Goal: Use online tool/utility: Utilize a website feature to perform a specific function

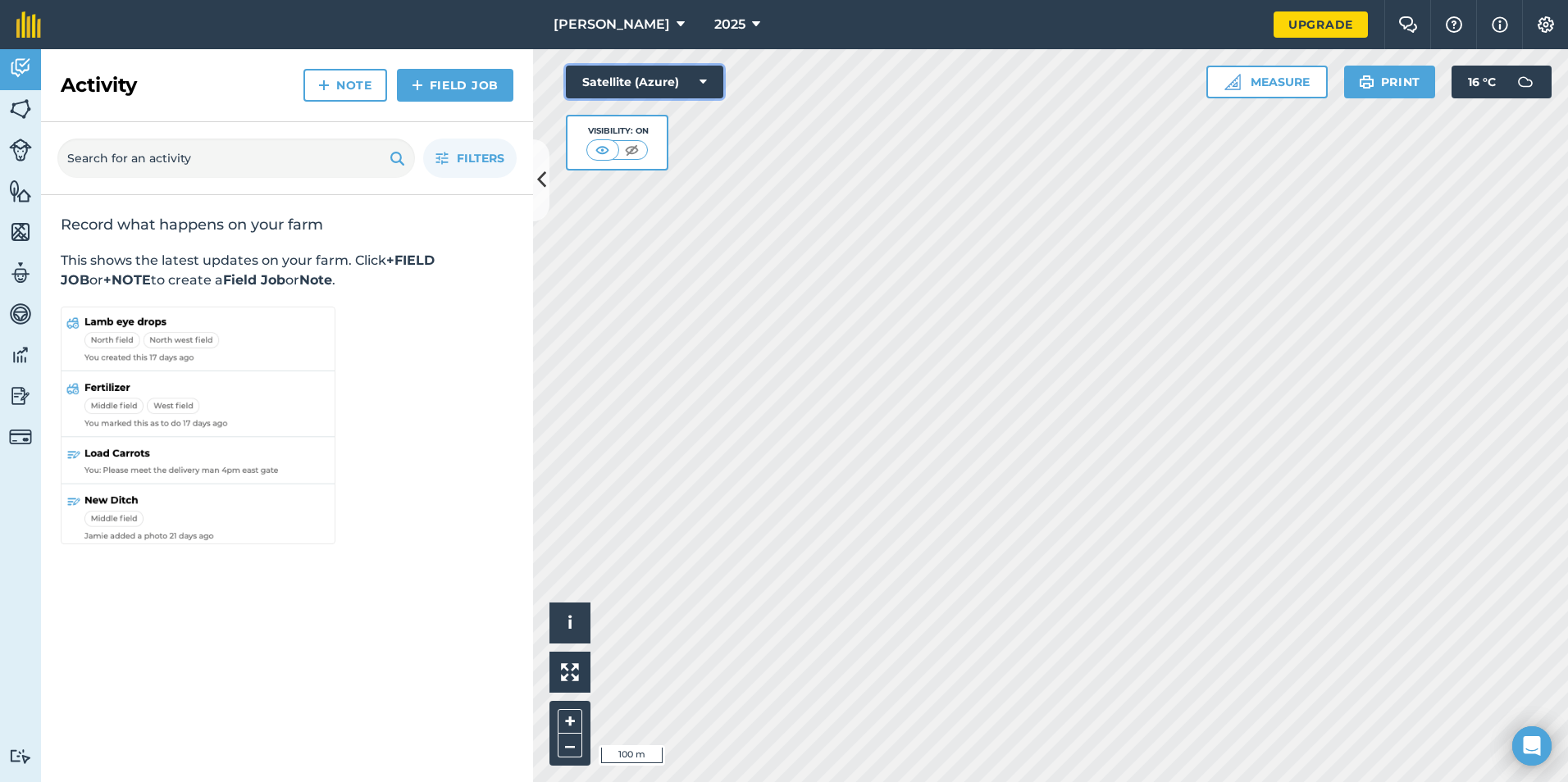
click at [677, 73] on button "Satellite (Azure)" at bounding box center [644, 81] width 157 height 33
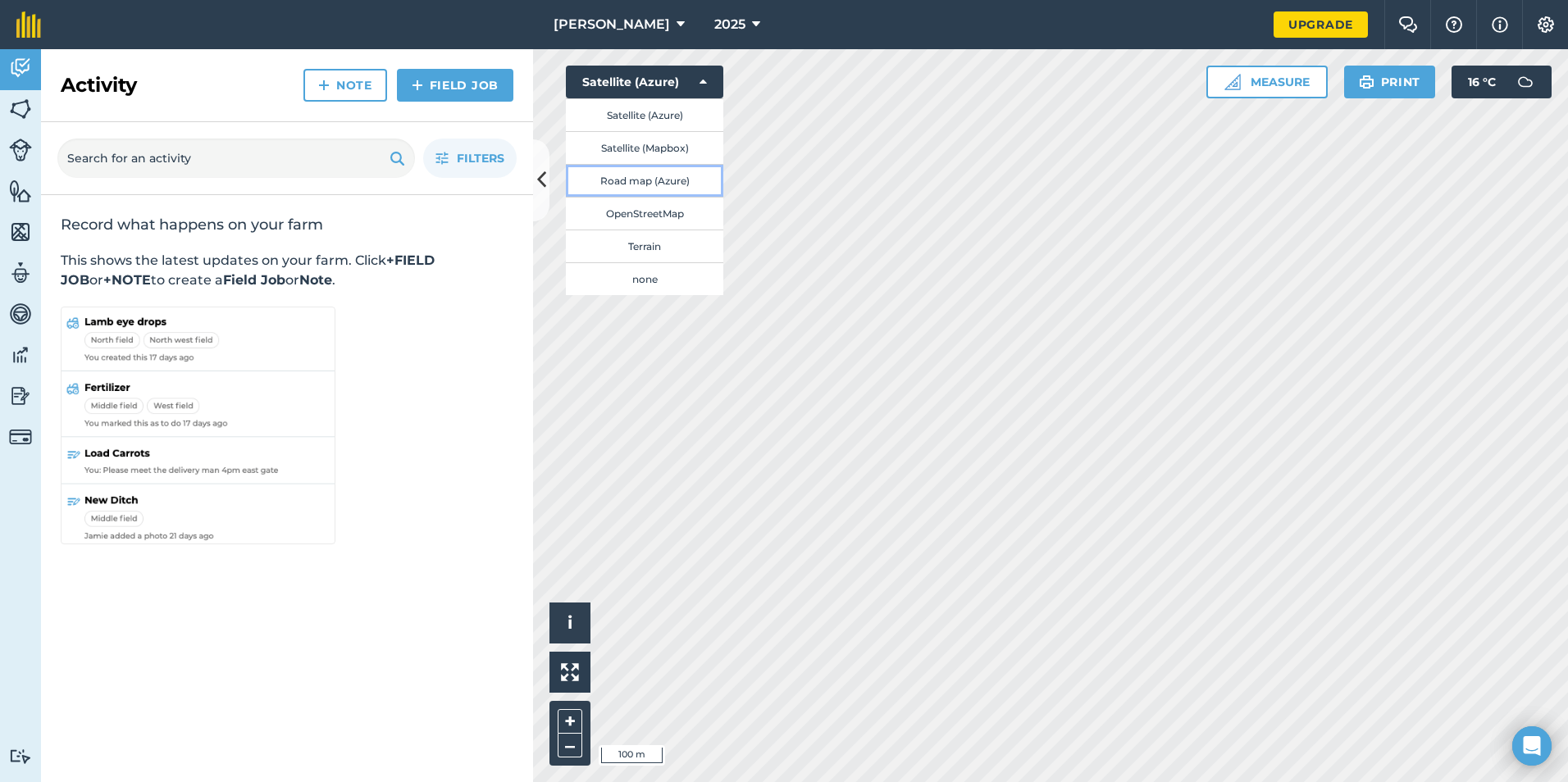
click at [650, 181] on button "Road map (Azure)" at bounding box center [644, 180] width 157 height 33
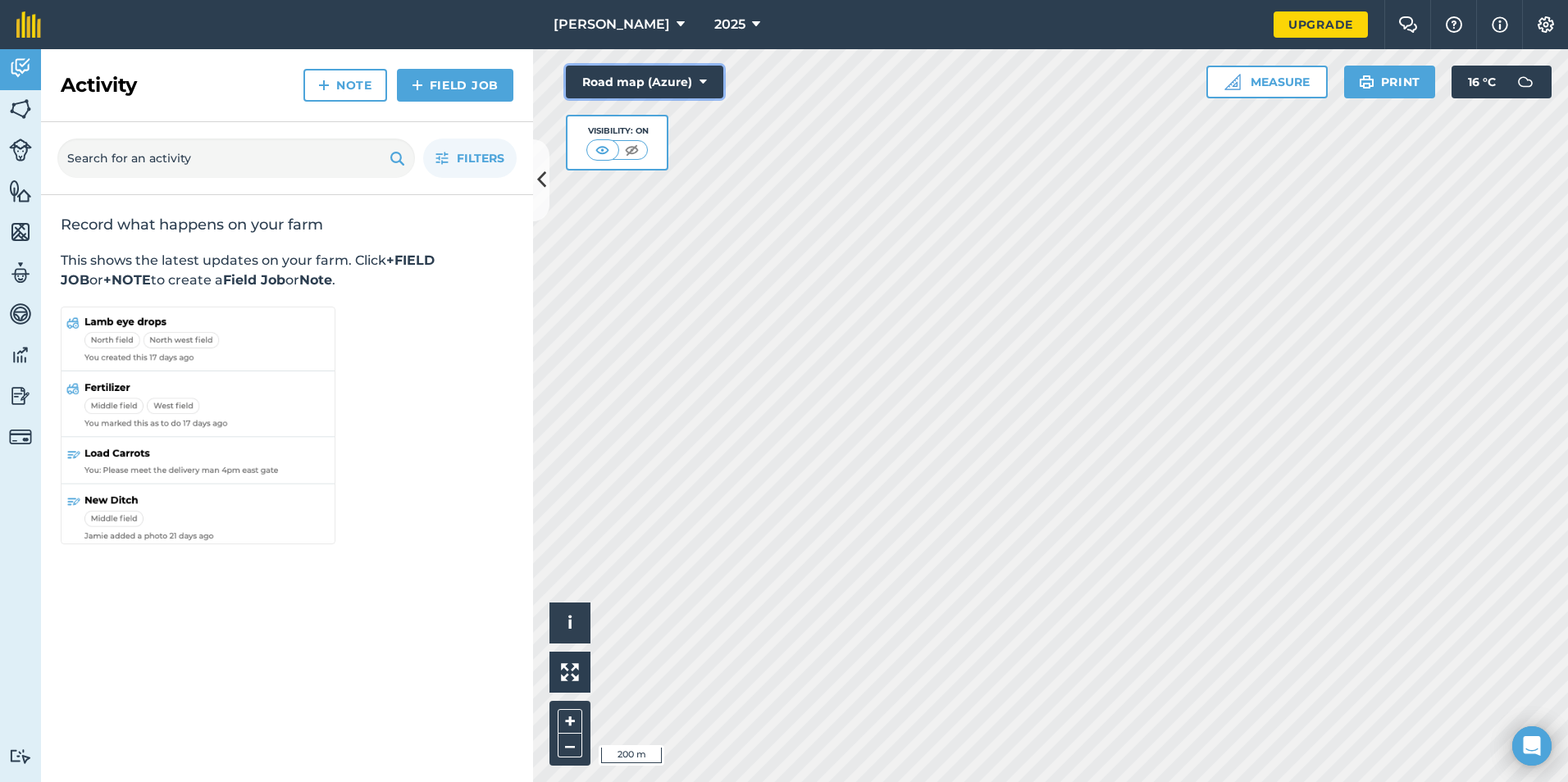
click at [687, 81] on button "Road map (Azure)" at bounding box center [644, 81] width 157 height 33
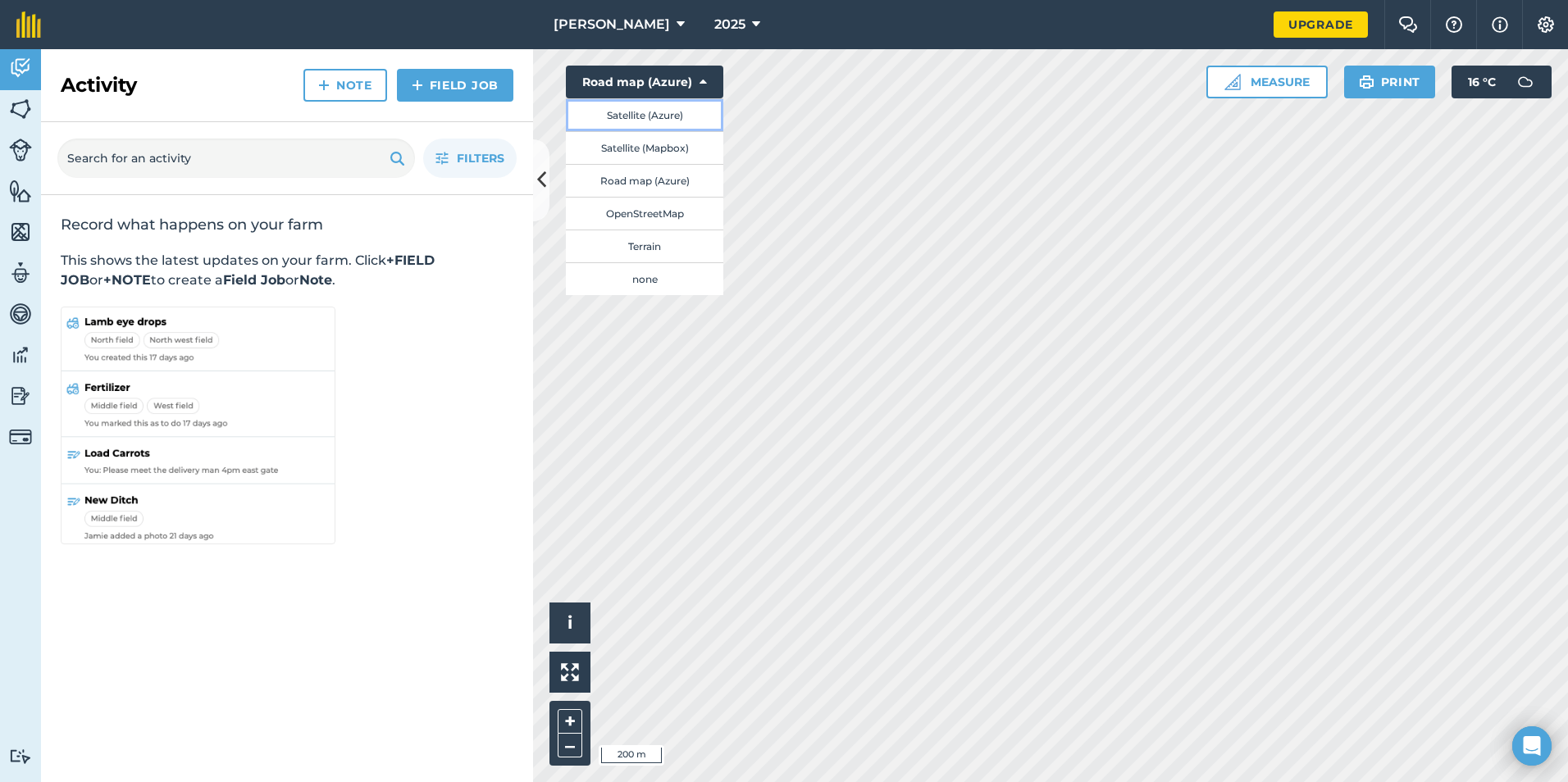
click at [662, 121] on button "Satellite (Azure)" at bounding box center [644, 115] width 157 height 33
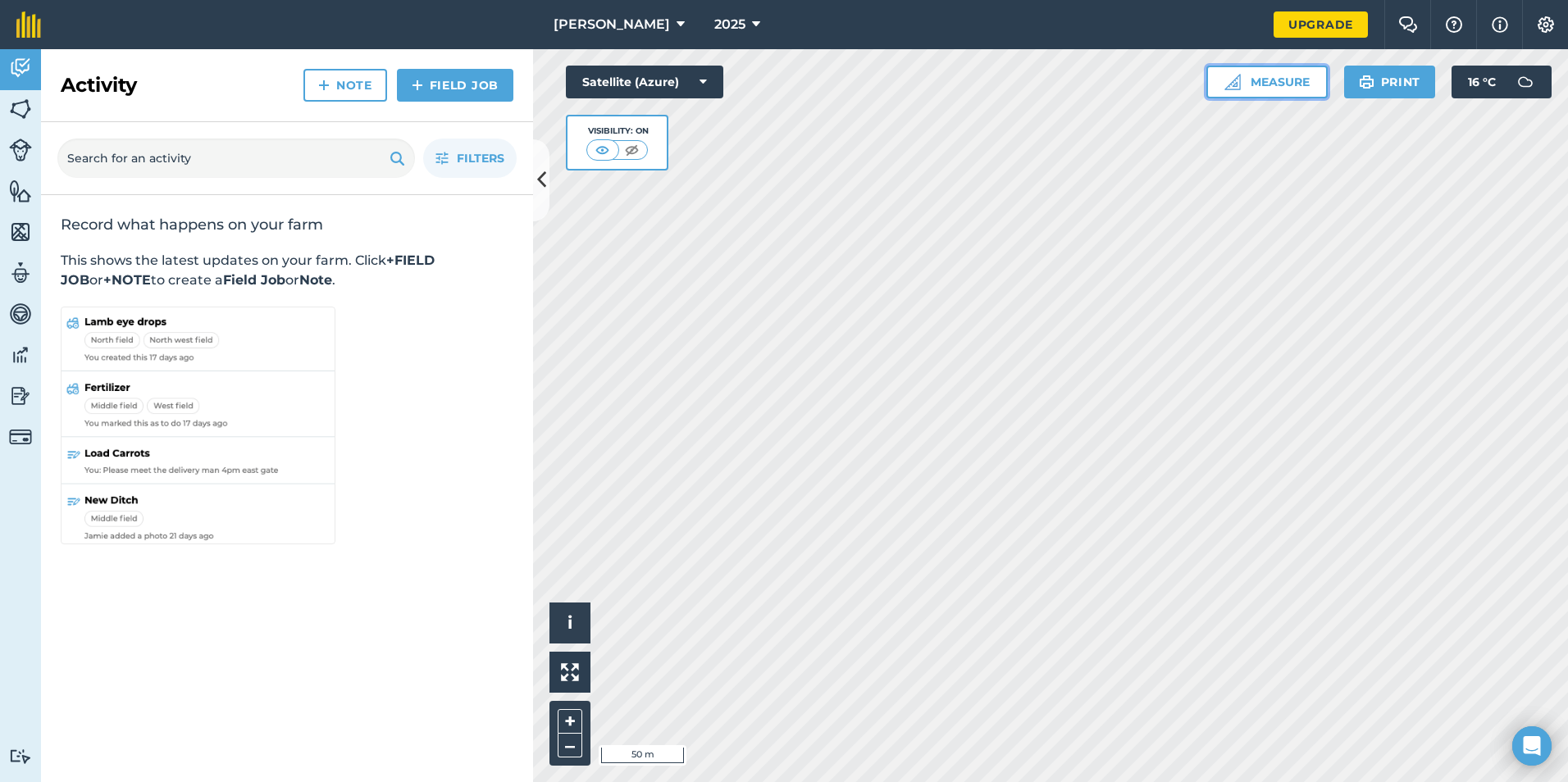
click at [1280, 88] on button "Measure" at bounding box center [1267, 81] width 121 height 33
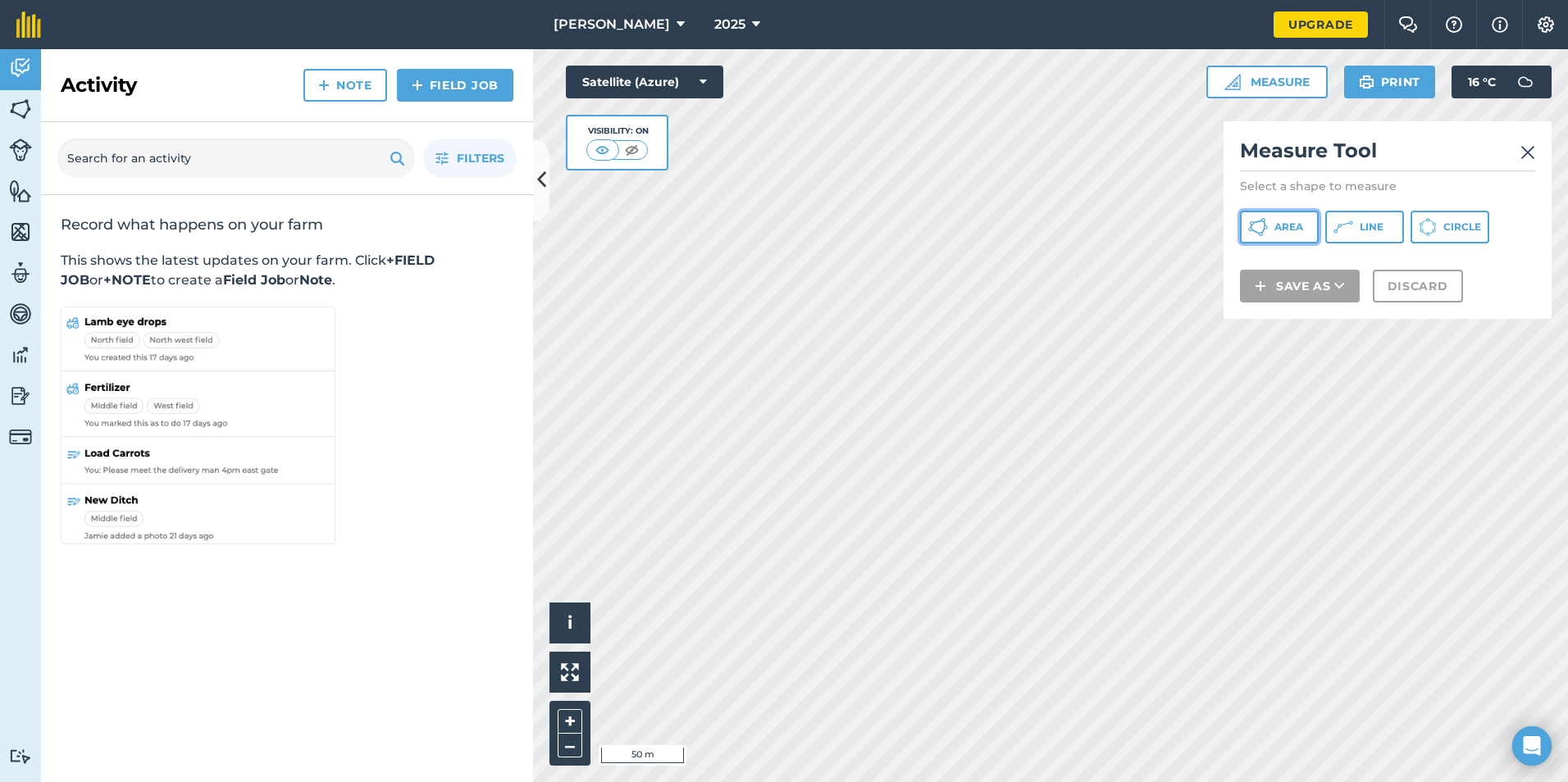
click at [1281, 227] on span "Area" at bounding box center [1289, 227] width 29 height 13
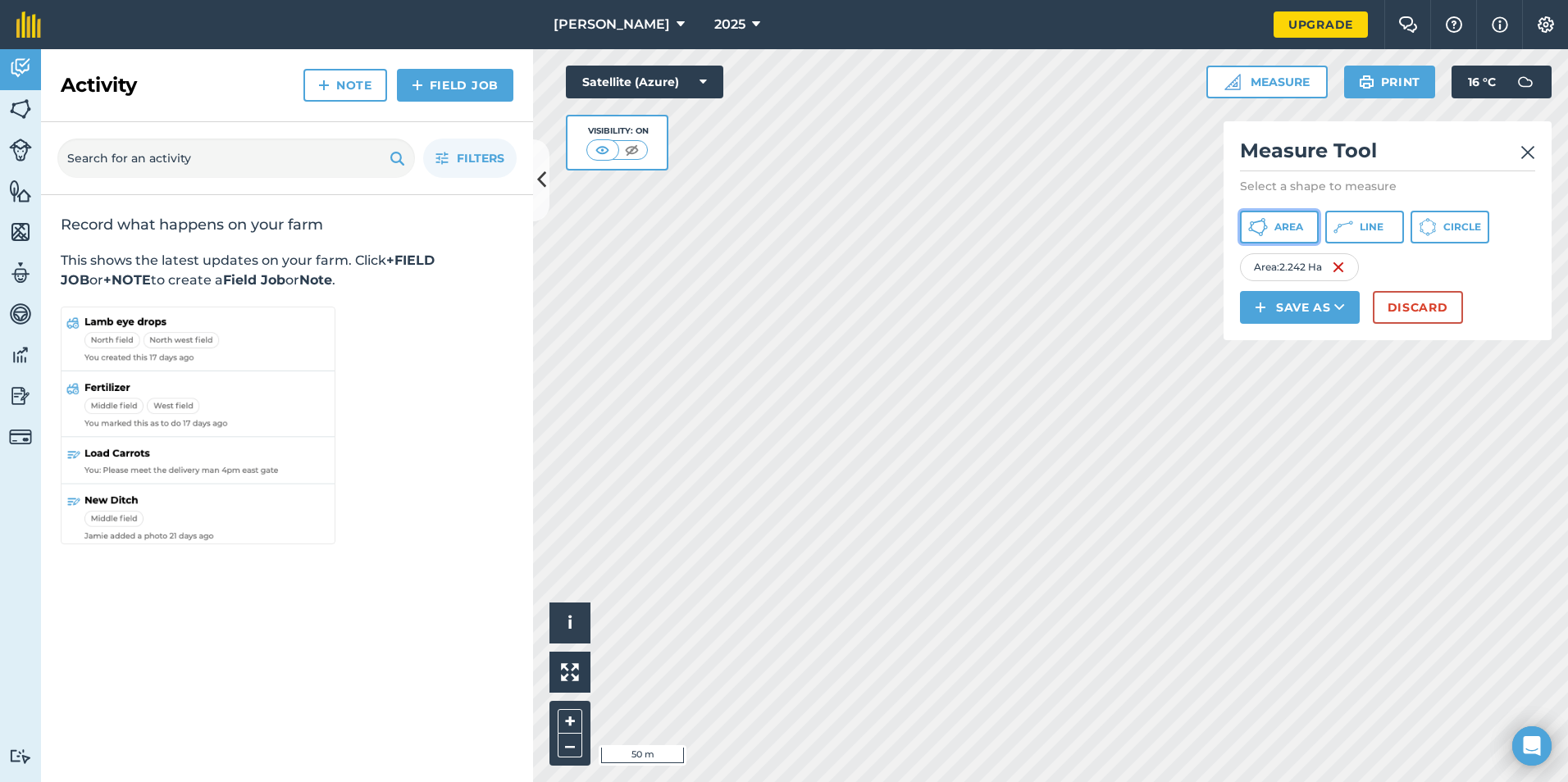
click at [1291, 225] on span "Area" at bounding box center [1289, 227] width 29 height 13
click at [1261, 218] on icon at bounding box center [1258, 226] width 20 height 20
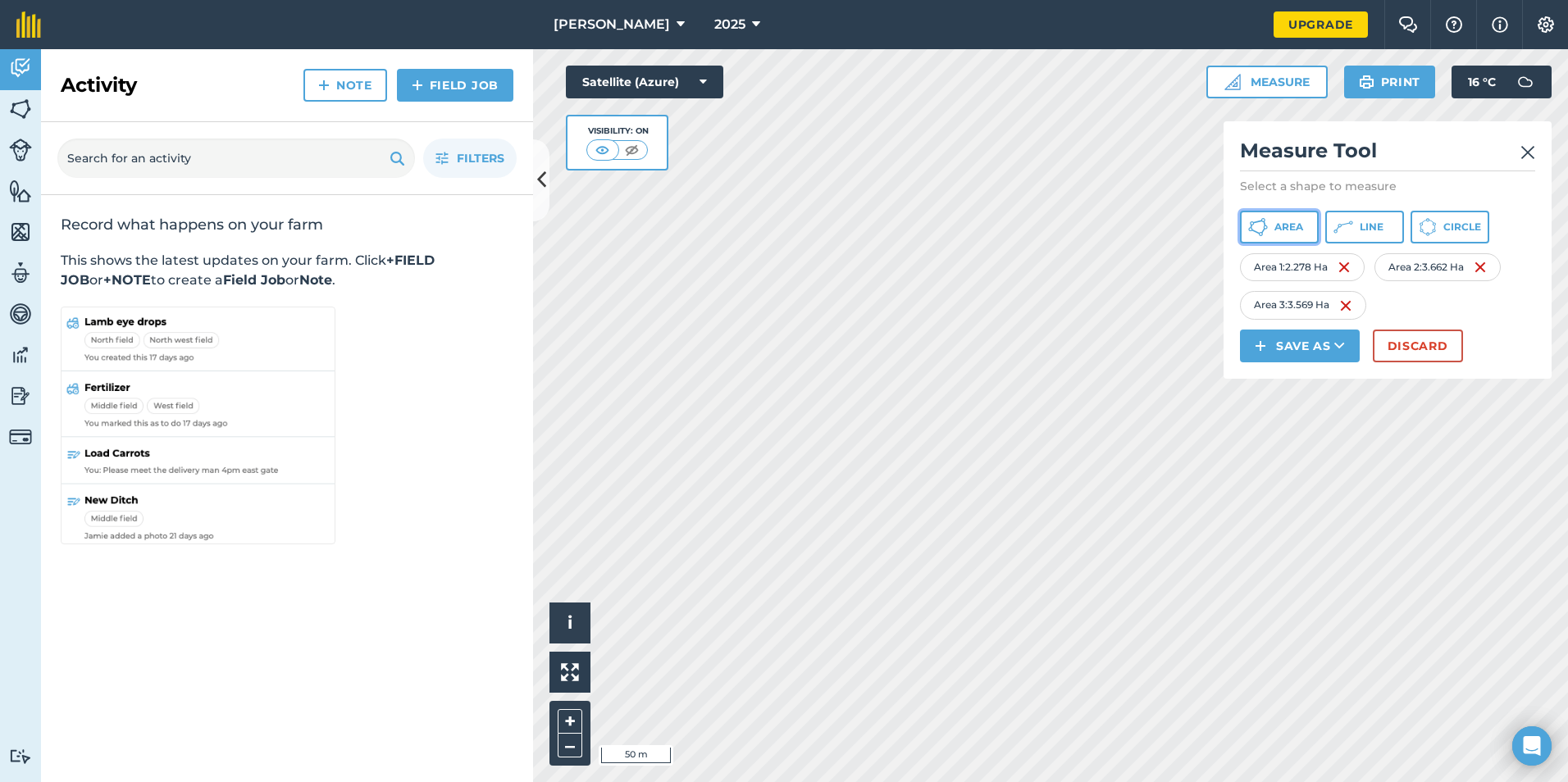
drag, startPoint x: 1262, startPoint y: 223, endPoint x: 1246, endPoint y: 222, distance: 16.0
click at [1262, 223] on icon at bounding box center [1258, 226] width 20 height 20
click at [687, 78] on button "Satellite (Azure)" at bounding box center [644, 81] width 157 height 33
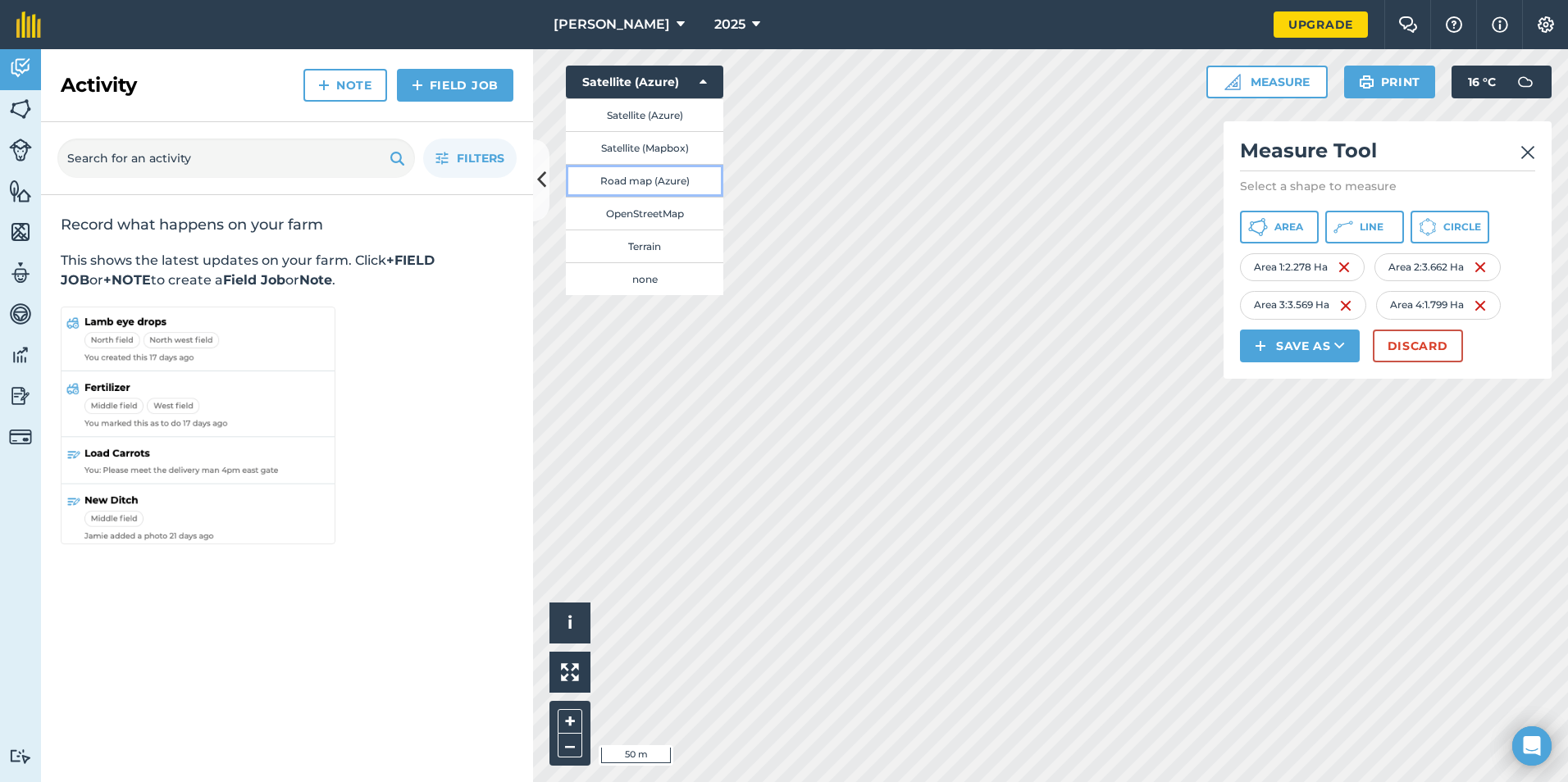
click at [664, 178] on button "Road map (Azure)" at bounding box center [644, 180] width 157 height 33
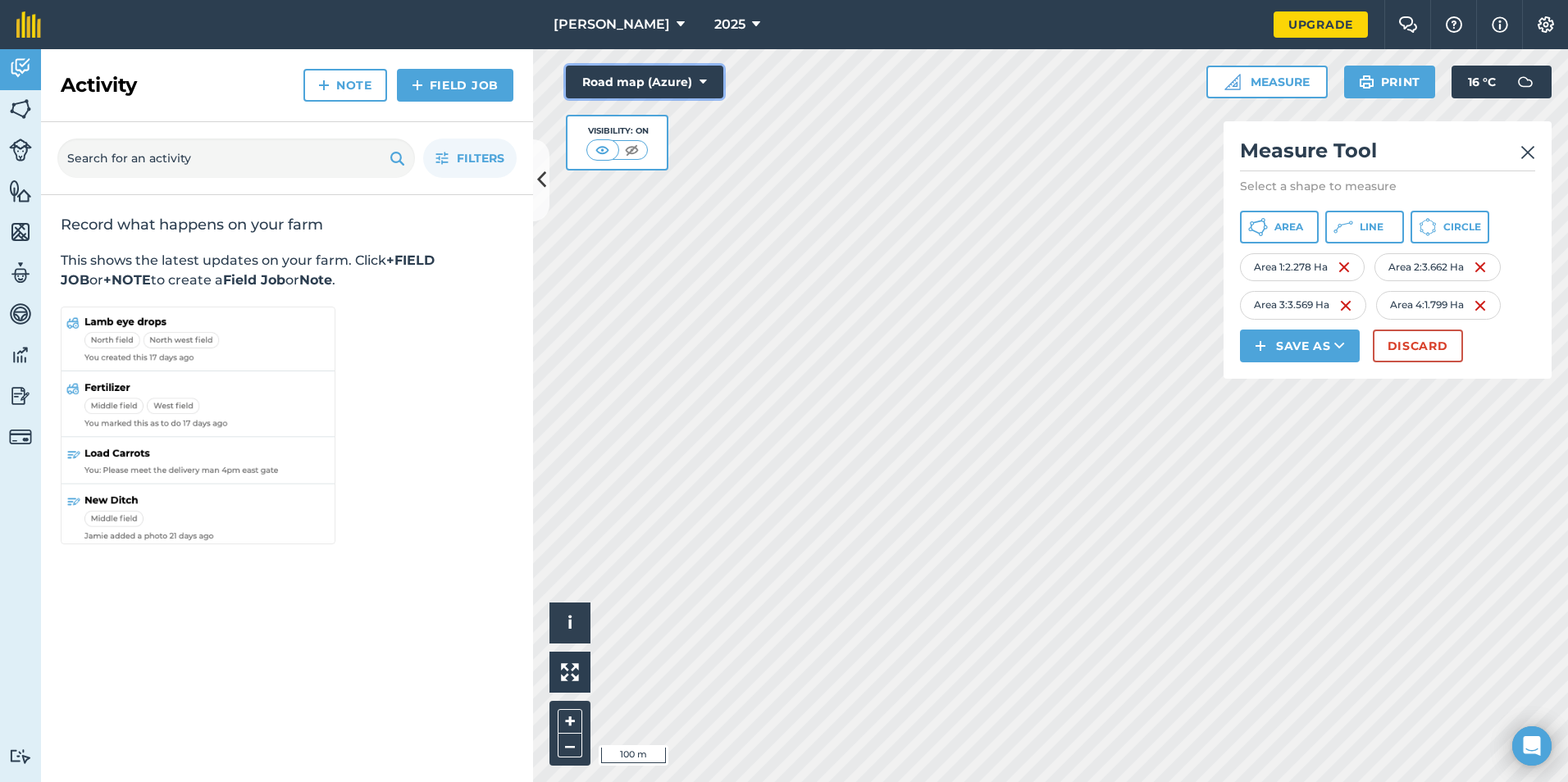
click at [650, 78] on button "Road map (Azure)" at bounding box center [644, 81] width 157 height 33
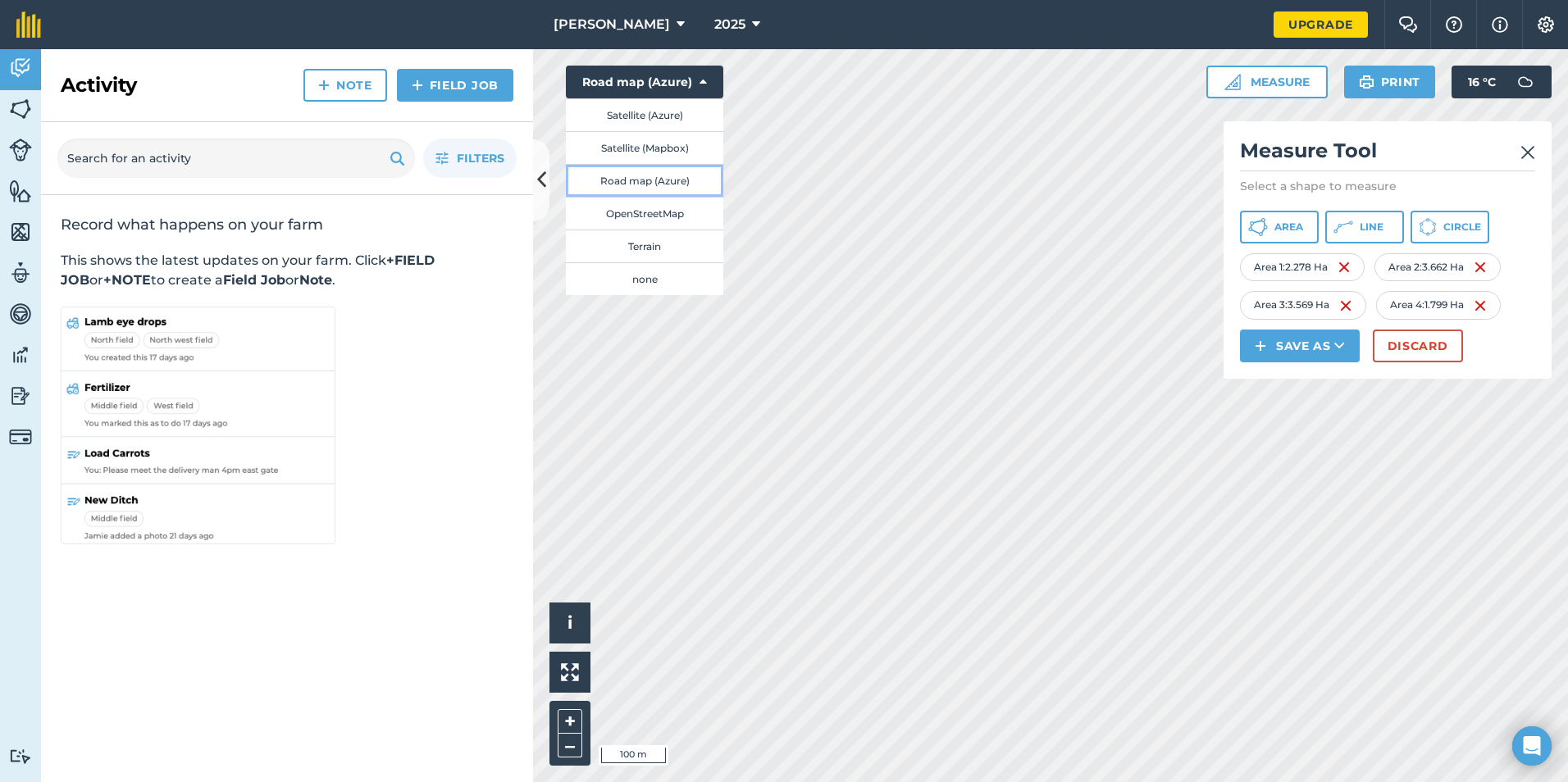
click at [671, 181] on button "Road map (Azure)" at bounding box center [644, 180] width 157 height 33
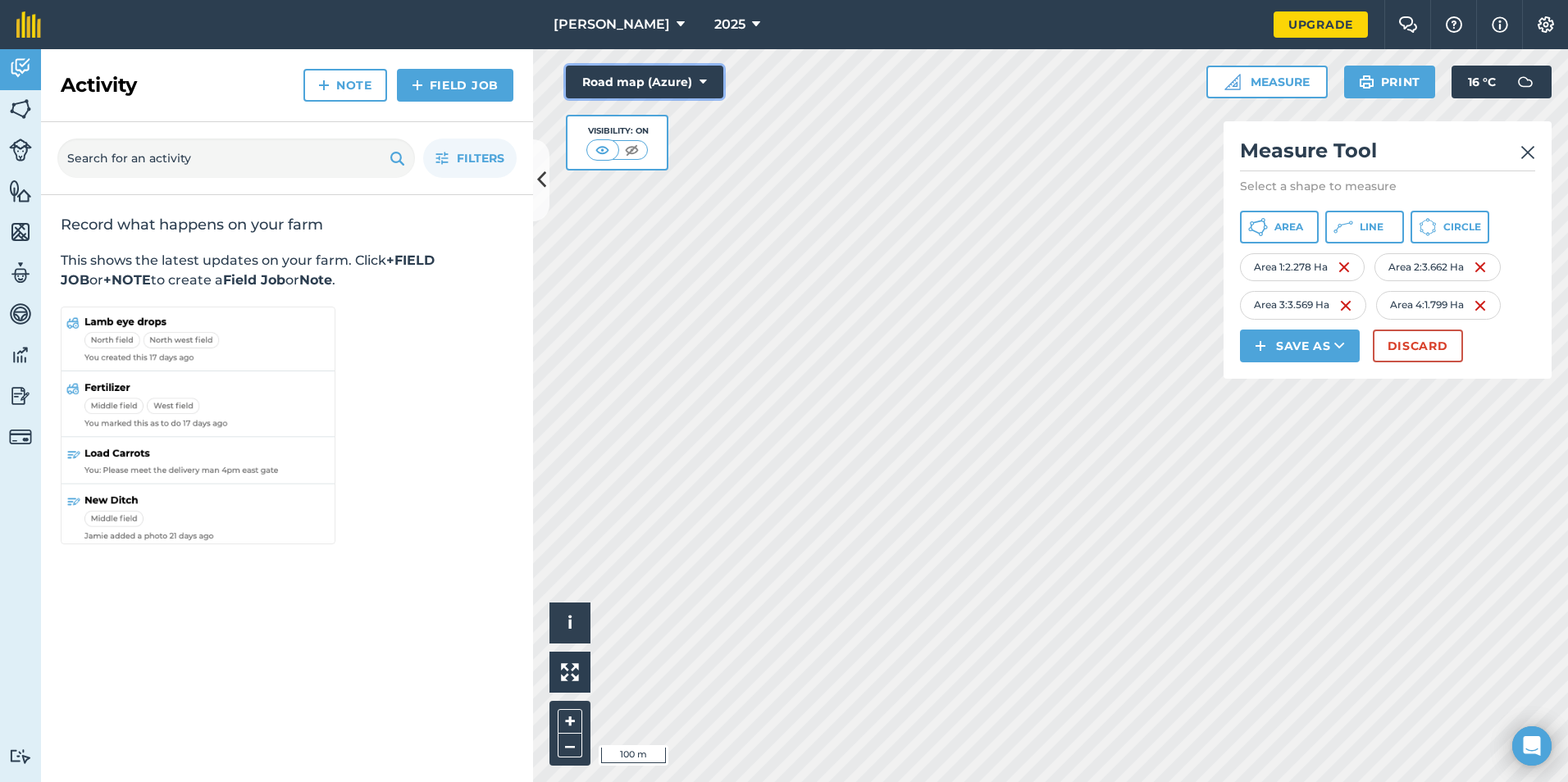
click at [672, 81] on button "Road map (Azure)" at bounding box center [644, 81] width 157 height 33
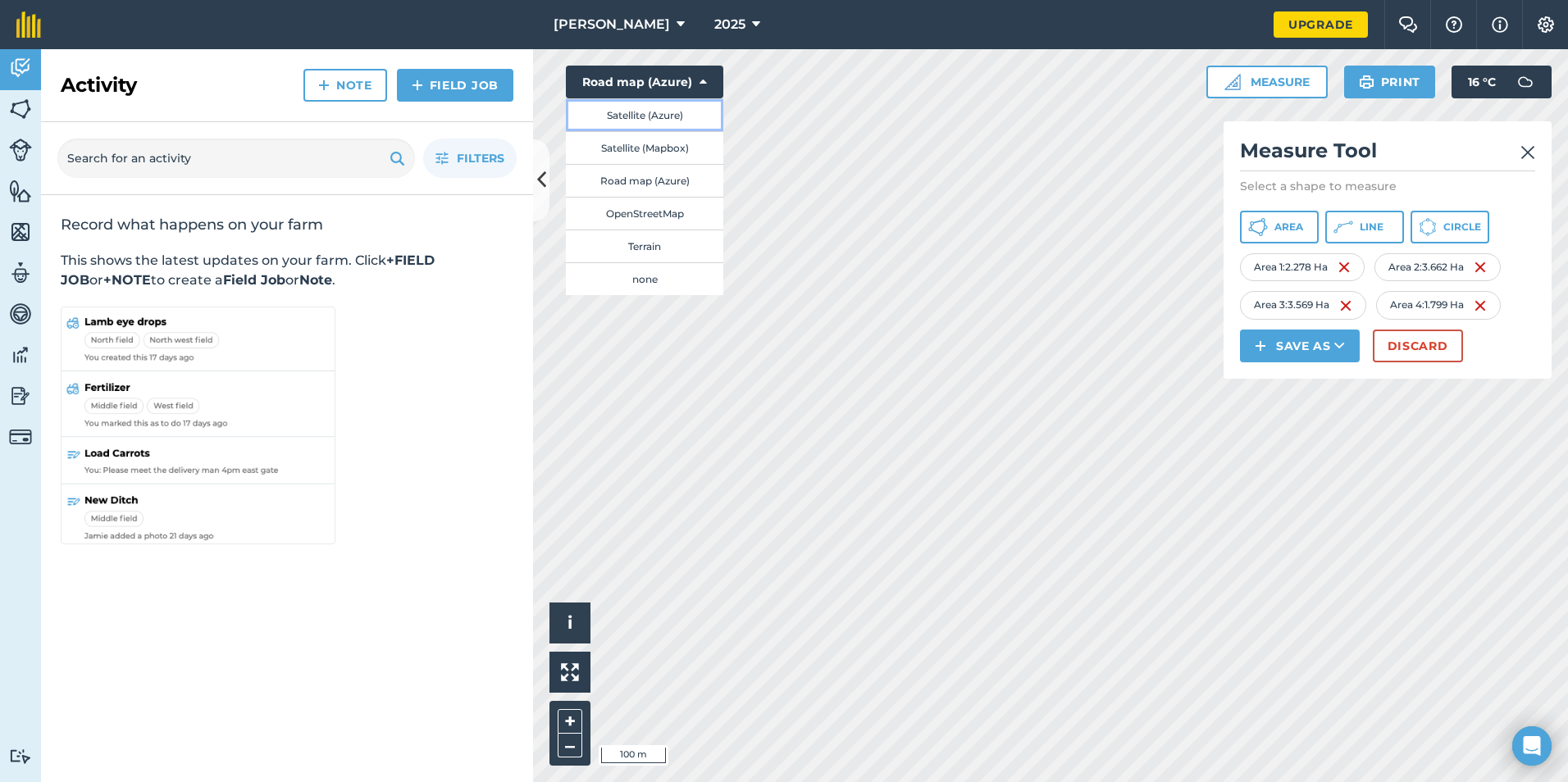
click at [652, 115] on button "Satellite (Azure)" at bounding box center [644, 115] width 157 height 33
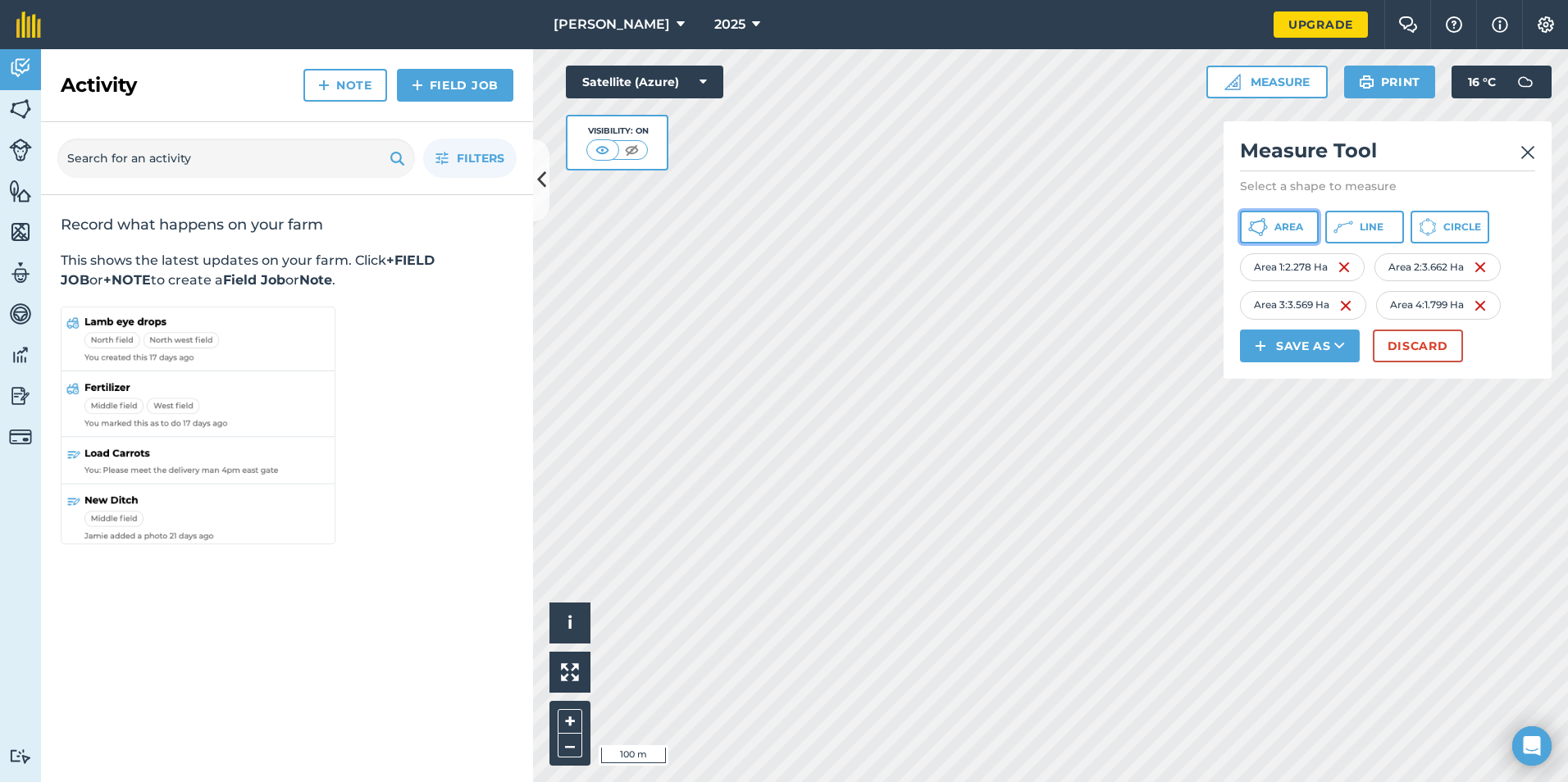
click at [1262, 229] on icon at bounding box center [1258, 226] width 20 height 20
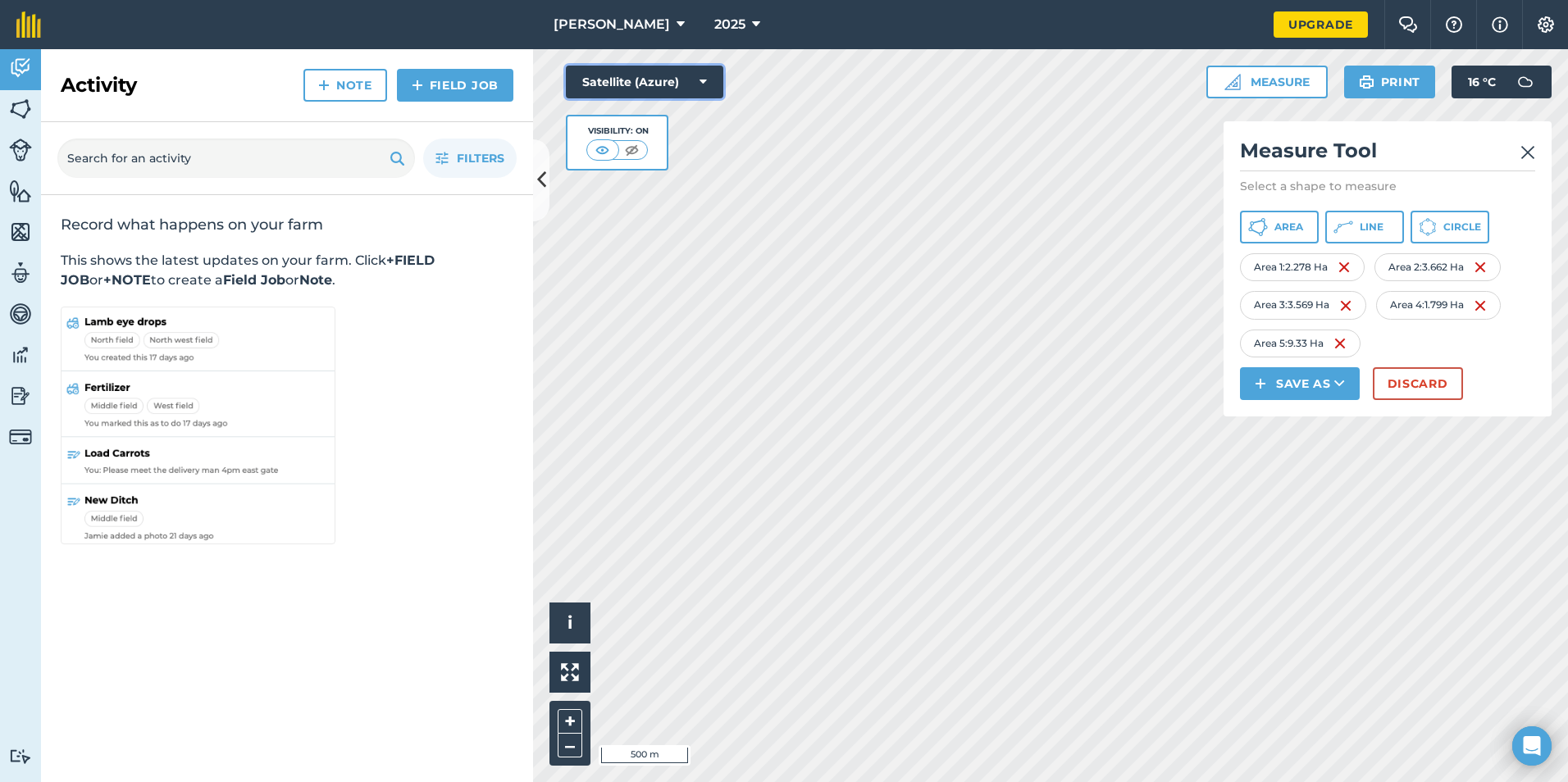
click at [681, 73] on button "Satellite (Azure)" at bounding box center [644, 81] width 157 height 33
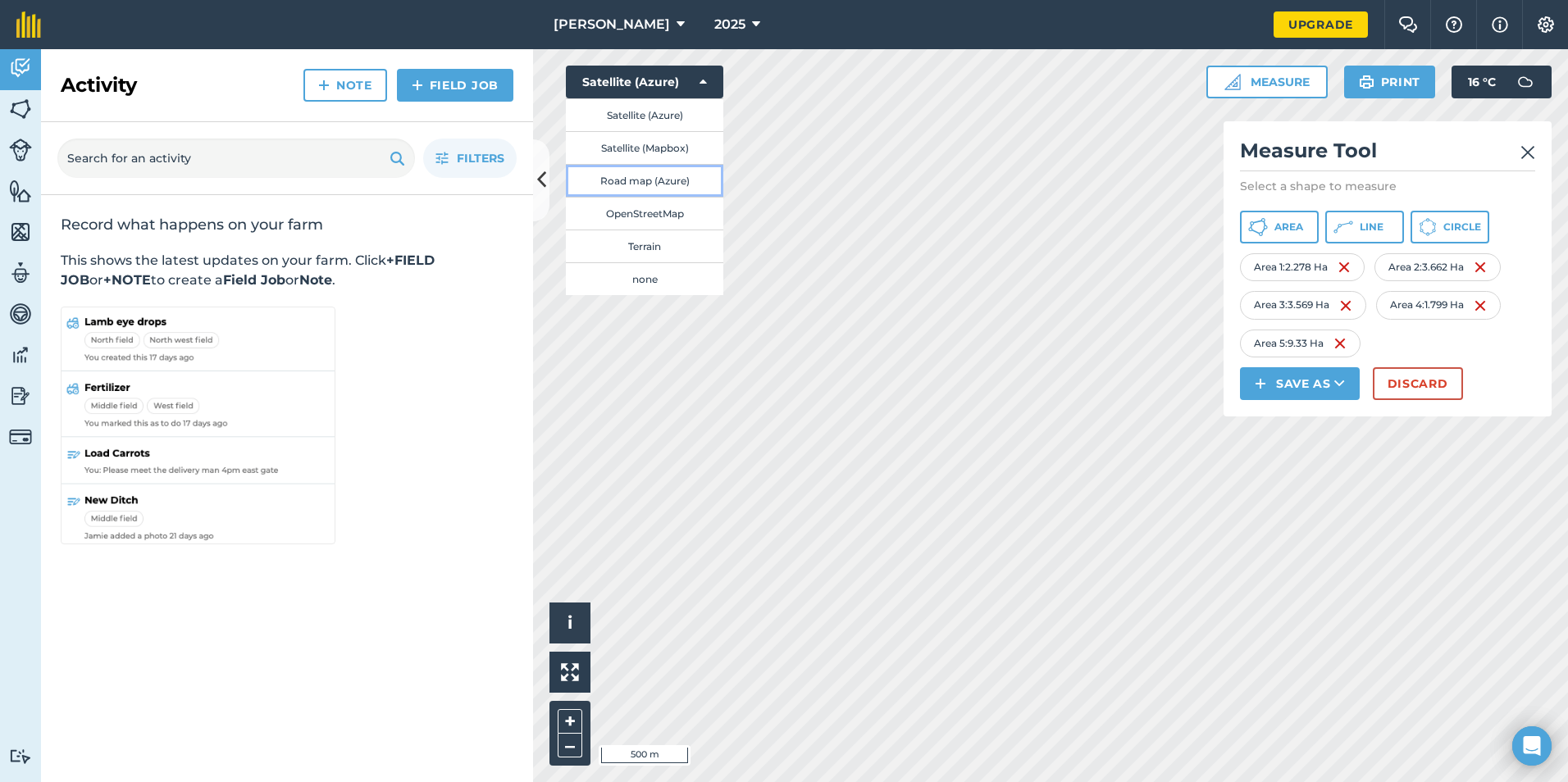
click at [665, 181] on button "Road map (Azure)" at bounding box center [644, 180] width 157 height 33
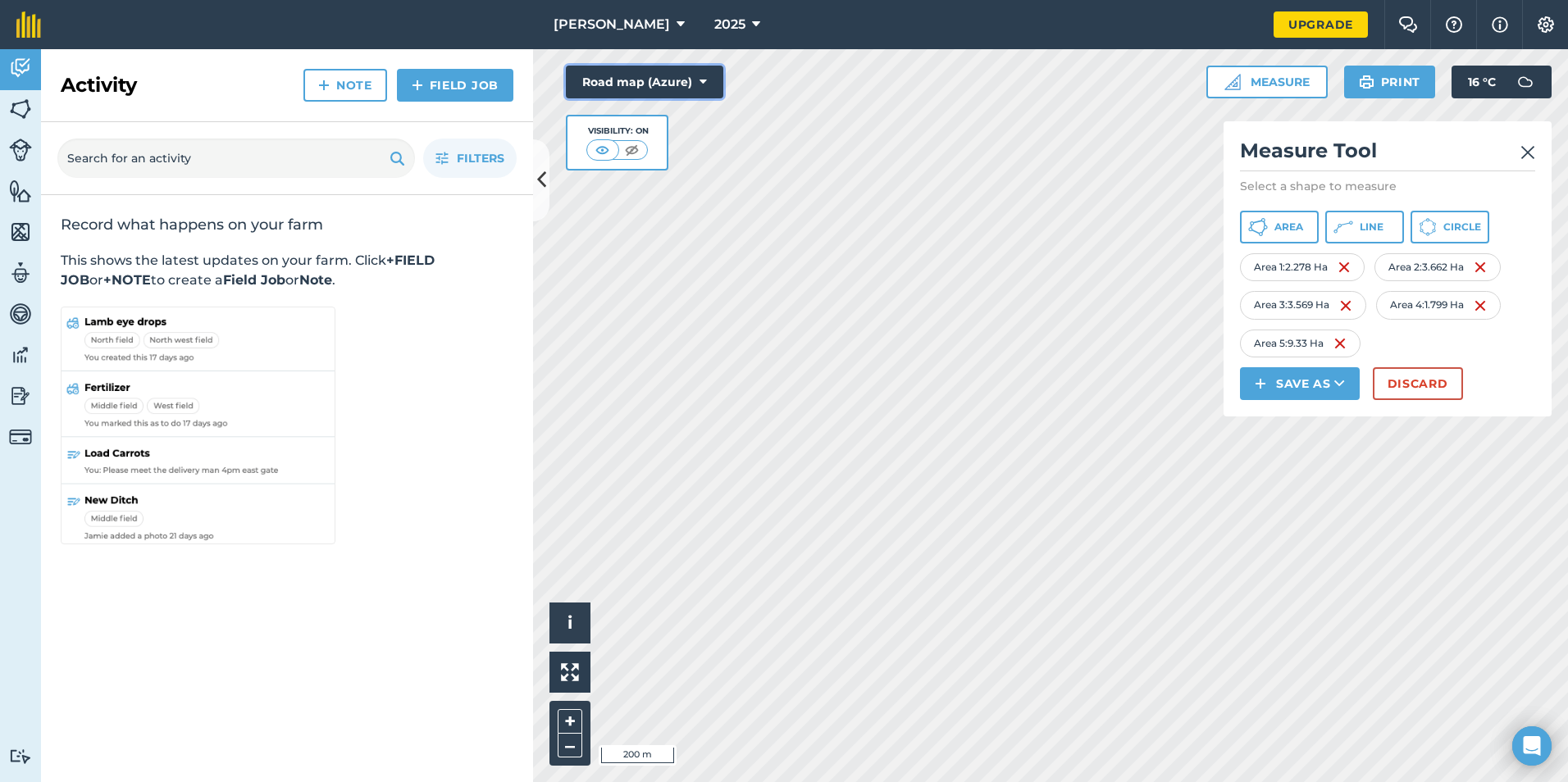
click at [711, 93] on button "Road map (Azure)" at bounding box center [644, 81] width 157 height 33
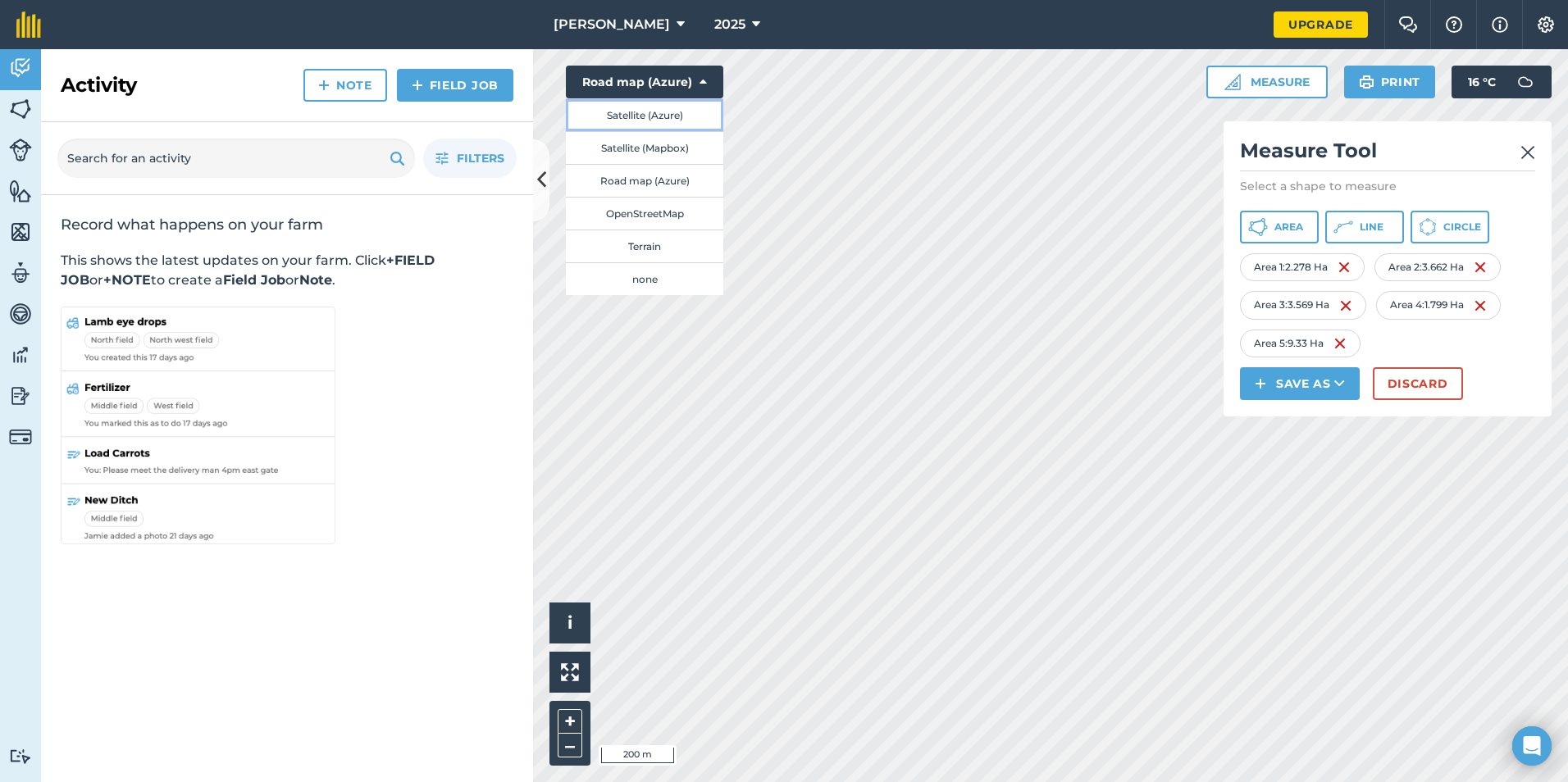
click at [650, 118] on button "Satellite (Azure)" at bounding box center [644, 115] width 157 height 33
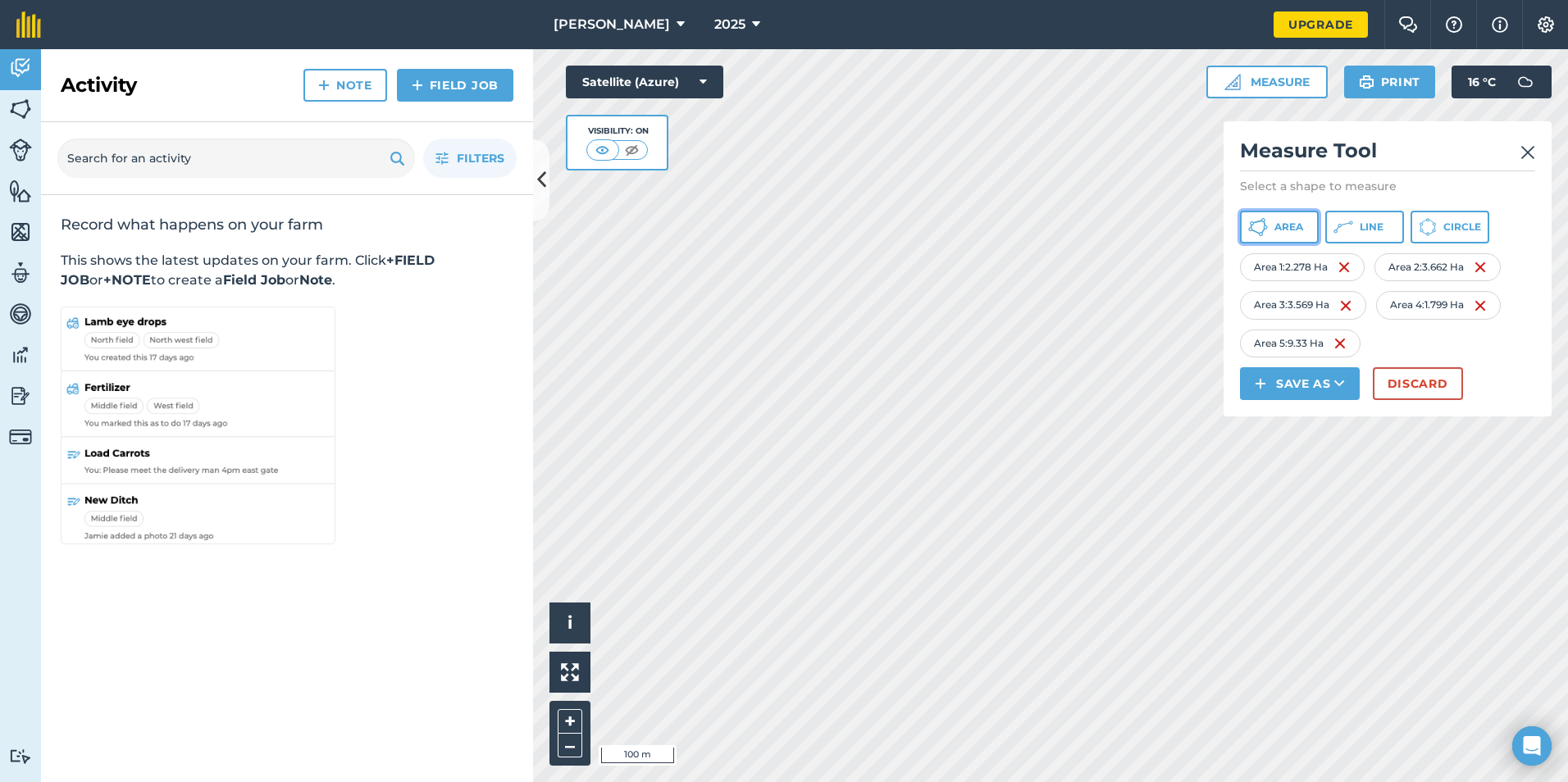
click at [1305, 225] on button "Area" at bounding box center [1279, 226] width 79 height 33
